Goal: Find specific page/section: Find specific page/section

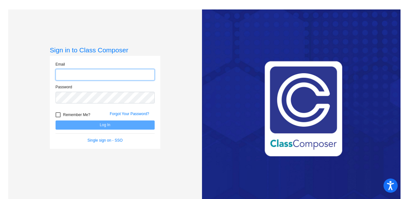
type input "[PERSON_NAME][EMAIL_ADDRESS][PERSON_NAME][DOMAIN_NAME]"
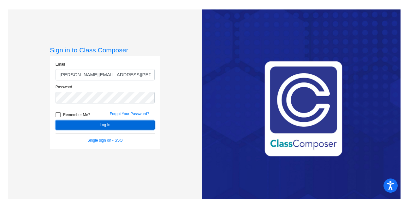
click at [91, 125] on button "Log In" at bounding box center [105, 125] width 99 height 9
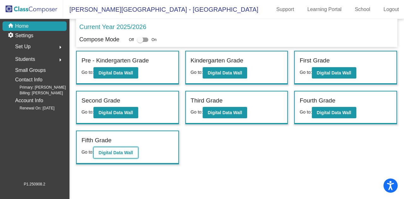
click at [120, 152] on b "Digital Data Wall" at bounding box center [115, 152] width 34 height 5
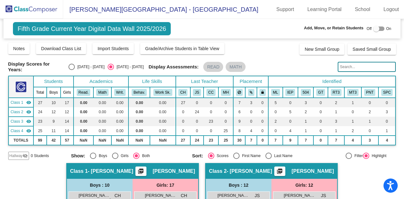
click at [351, 66] on input "text" at bounding box center [367, 67] width 58 height 10
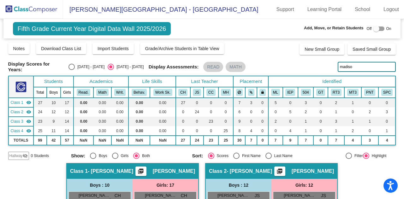
type input "madison"
click at [357, 67] on input "madison" at bounding box center [367, 67] width 58 height 10
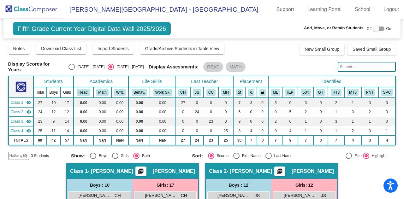
click at [37, 12] on img at bounding box center [31, 9] width 63 height 19
